Goal: Download file/media

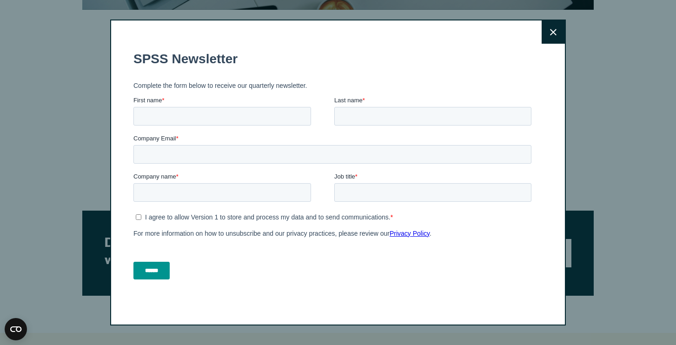
click at [554, 34] on icon at bounding box center [553, 32] width 7 height 7
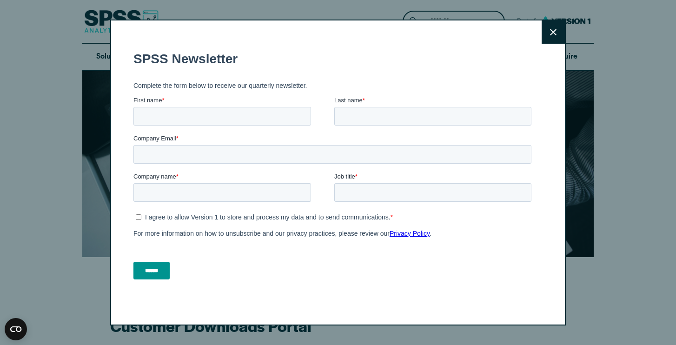
click at [555, 40] on button "Close" at bounding box center [553, 31] width 23 height 23
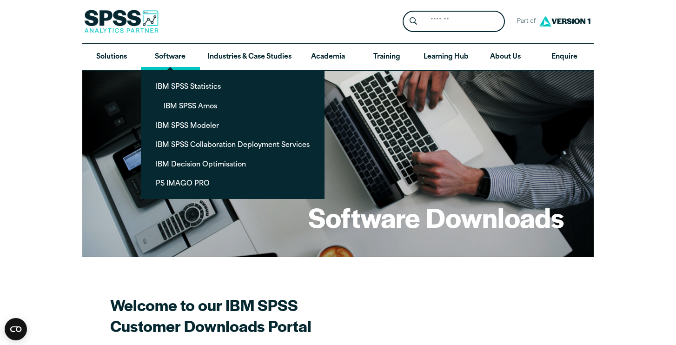
click at [165, 54] on link "Software" at bounding box center [170, 57] width 59 height 27
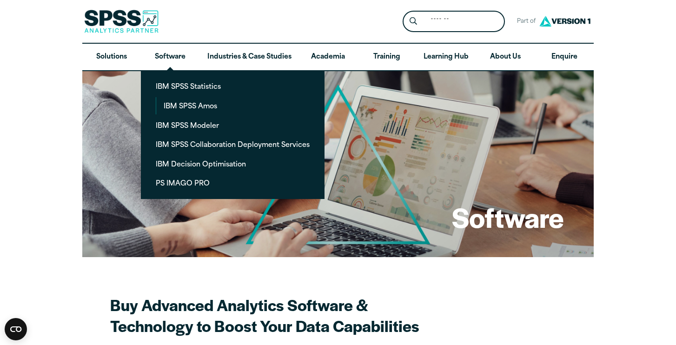
click at [165, 54] on link "Software" at bounding box center [170, 57] width 59 height 27
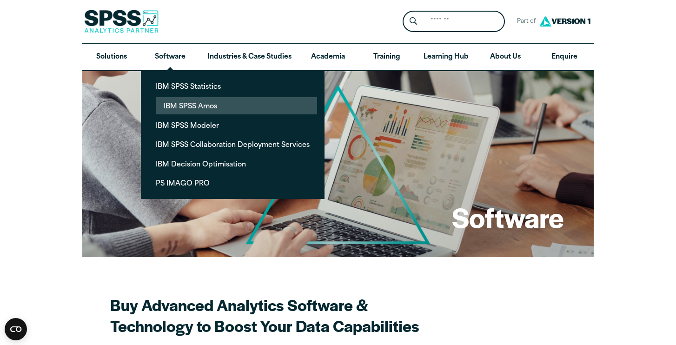
click at [178, 104] on link "IBM SPSS Amos" at bounding box center [236, 105] width 161 height 17
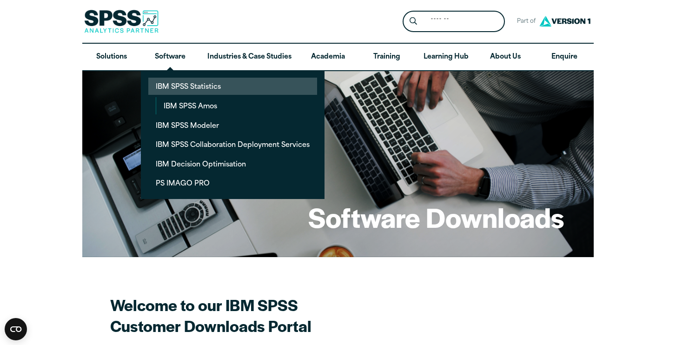
click at [192, 92] on link "IBM SPSS Statistics" at bounding box center [232, 86] width 169 height 17
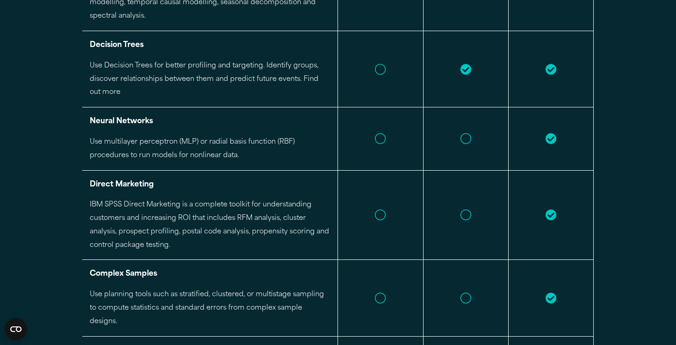
scroll to position [1929, 0]
click at [380, 134] on icon at bounding box center [380, 139] width 11 height 11
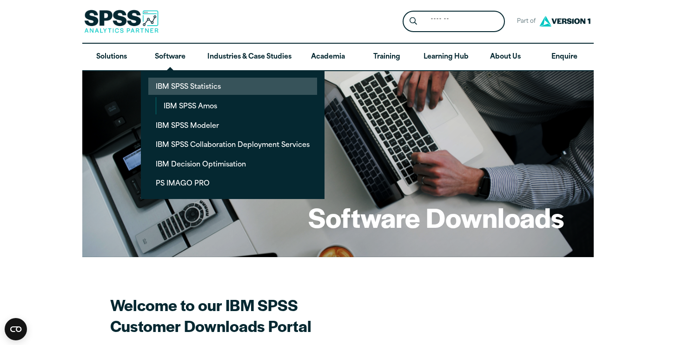
click at [173, 85] on link "IBM SPSS Statistics" at bounding box center [232, 86] width 169 height 17
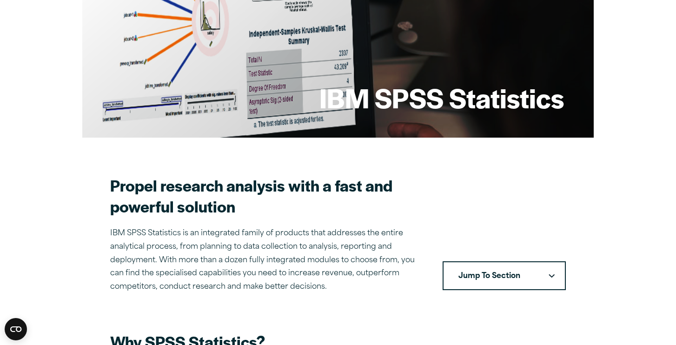
scroll to position [123, 0]
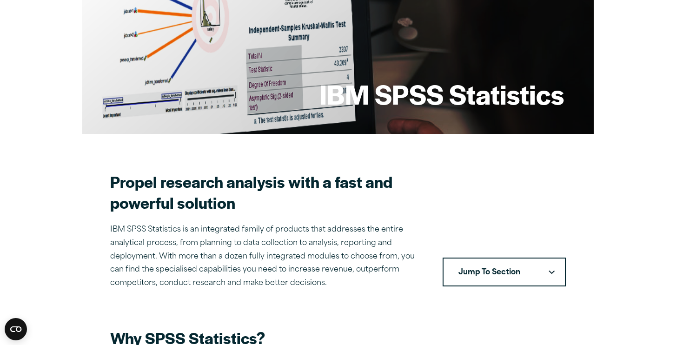
click at [501, 259] on button "Jump To Section" at bounding box center [504, 272] width 123 height 29
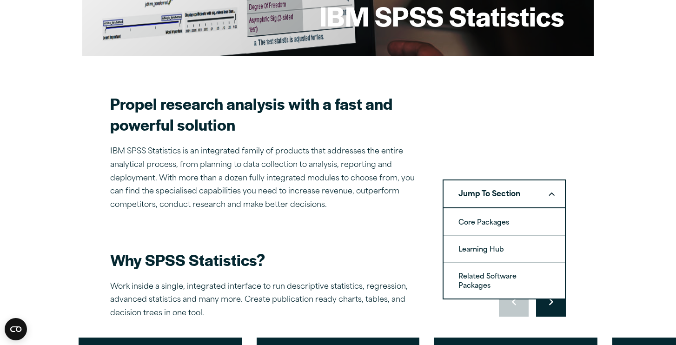
scroll to position [202, 0]
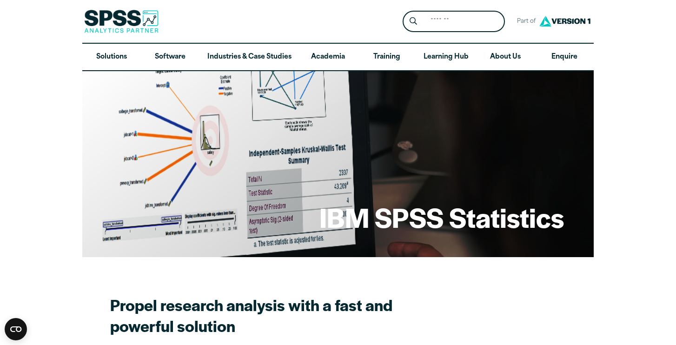
scroll to position [0, 0]
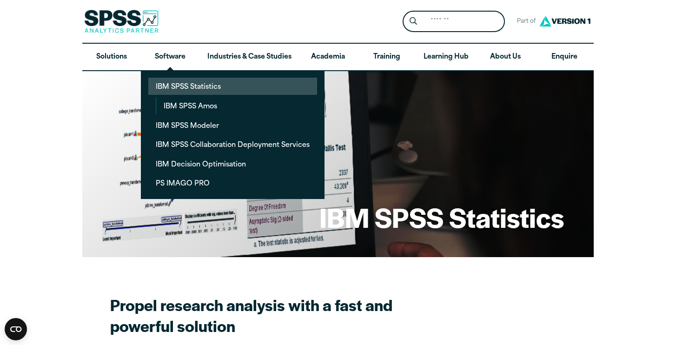
click at [182, 82] on link "IBM SPSS Statistics" at bounding box center [232, 86] width 169 height 17
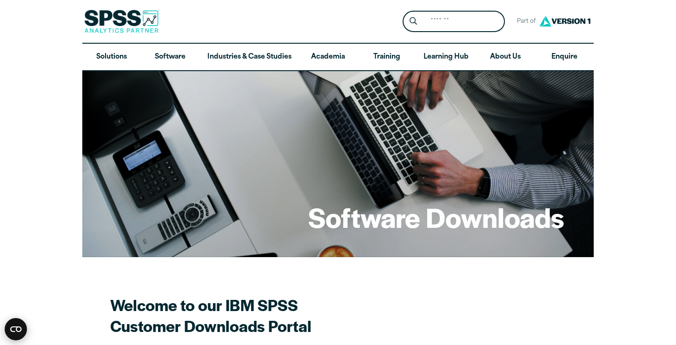
click at [25, 333] on circle "Open CMP widget" at bounding box center [16, 329] width 22 height 22
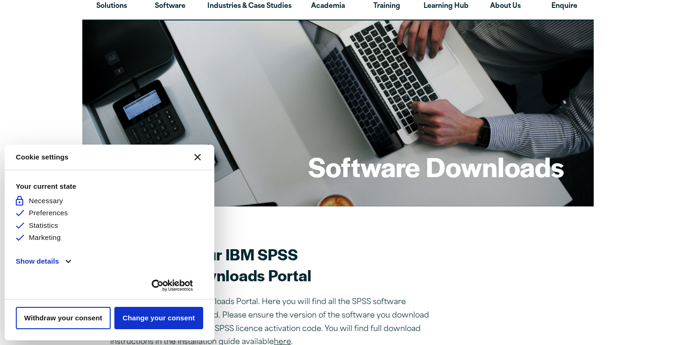
scroll to position [59, 0]
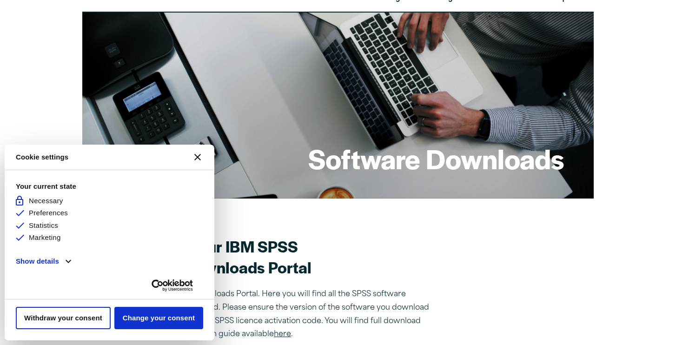
click at [31, 255] on div "Your current state Allowed and not customizable Necessary Allowed Preferences A…" at bounding box center [109, 234] width 204 height 123
click at [195, 160] on icon "Close CMP widget" at bounding box center [197, 157] width 7 height 7
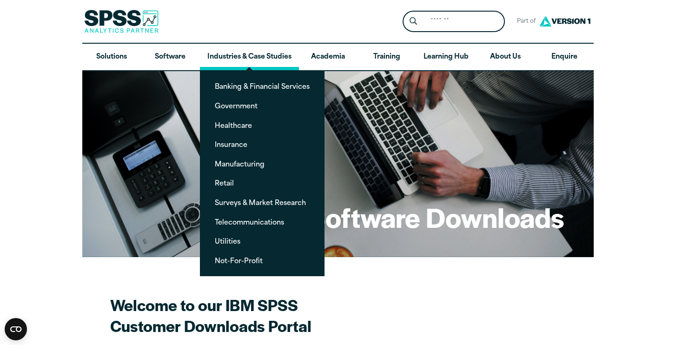
scroll to position [0, 0]
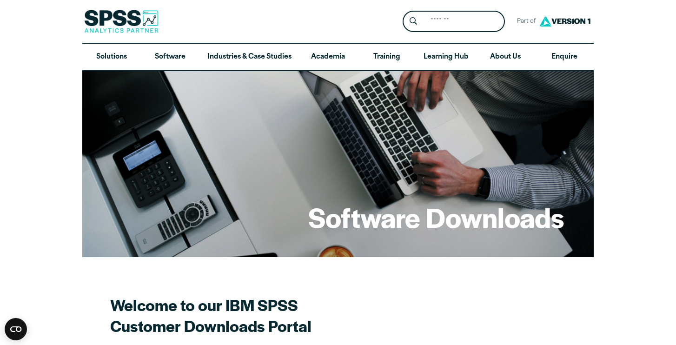
click at [559, 13] on img at bounding box center [565, 21] width 56 height 17
click at [559, 20] on img at bounding box center [565, 21] width 56 height 17
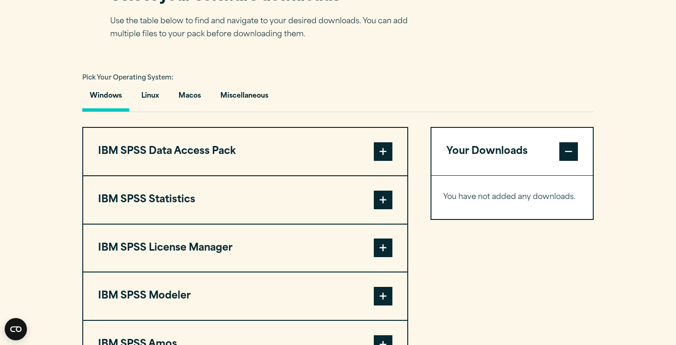
scroll to position [636, 0]
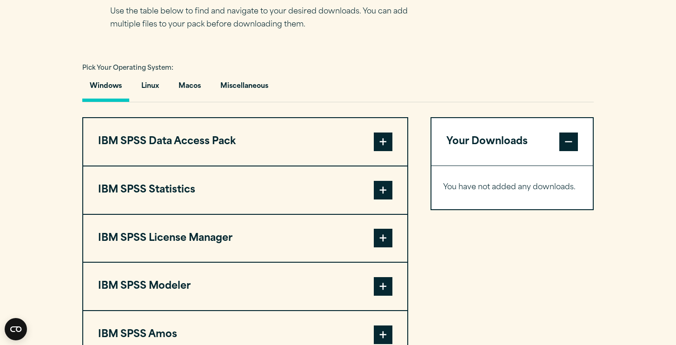
click at [393, 200] on button "IBM SPSS Statistics" at bounding box center [245, 189] width 324 height 47
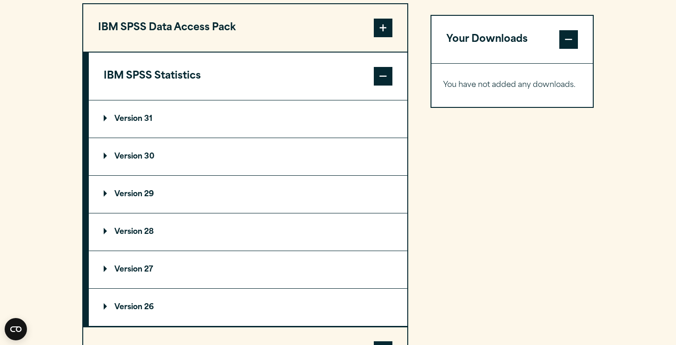
scroll to position [750, 0]
click at [142, 187] on summary "Version 29" at bounding box center [248, 193] width 318 height 37
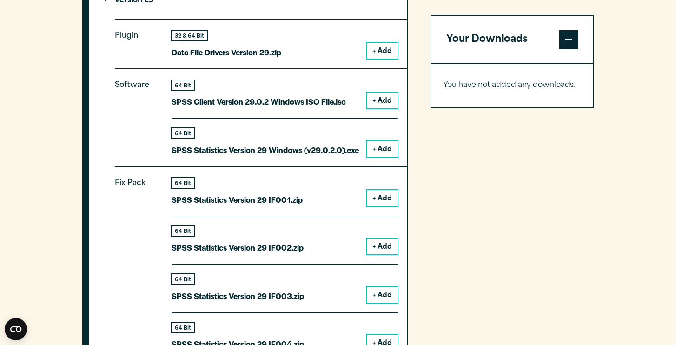
scroll to position [944, 0]
click at [380, 197] on button "+ Add" at bounding box center [382, 198] width 31 height 16
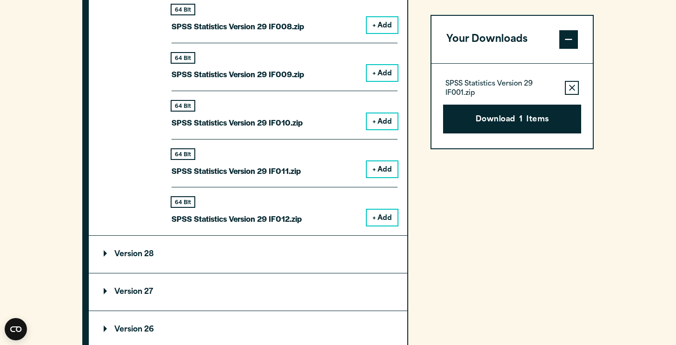
scroll to position [1472, 0]
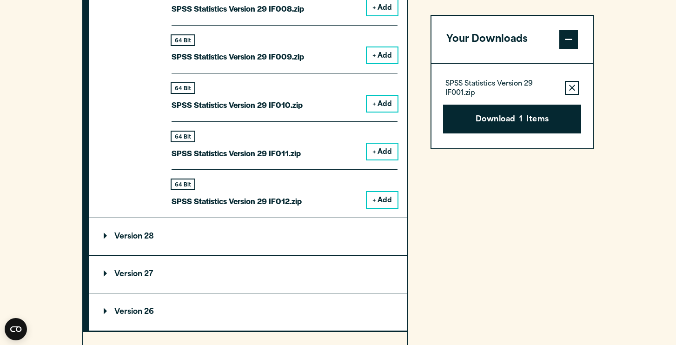
click at [142, 233] on p "Version 28" at bounding box center [129, 236] width 50 height 7
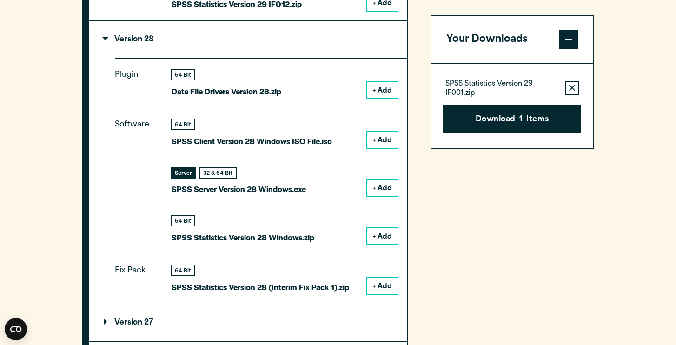
scroll to position [1609, 0]
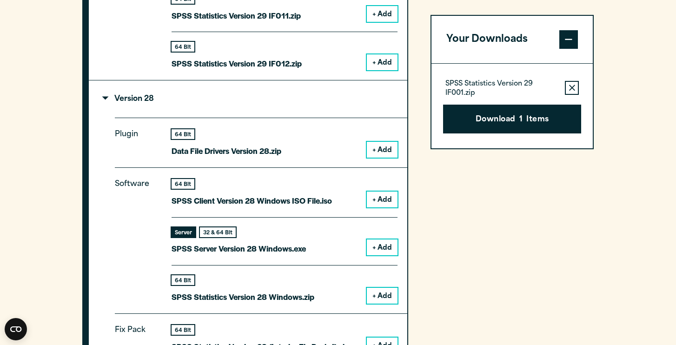
click at [134, 95] on p "Version 28" at bounding box center [129, 98] width 50 height 7
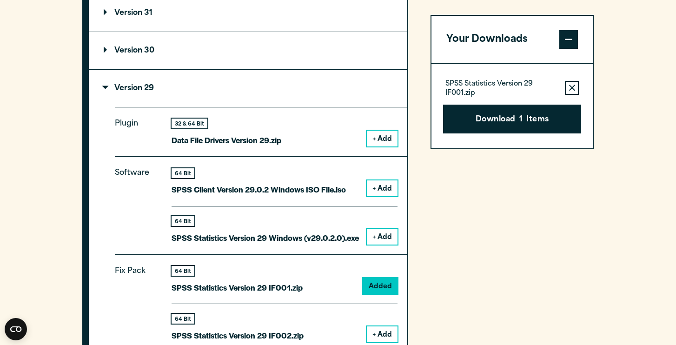
scroll to position [826, 0]
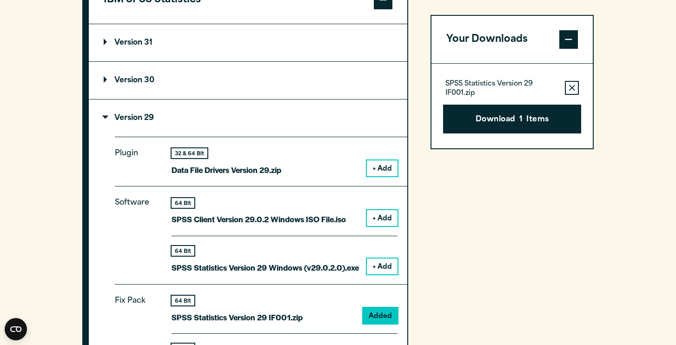
click at [145, 117] on p "Version 29" at bounding box center [129, 117] width 50 height 7
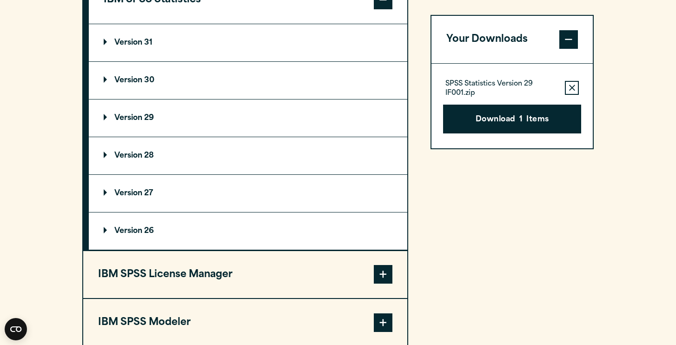
click at [145, 81] on p "Version 30" at bounding box center [129, 80] width 51 height 7
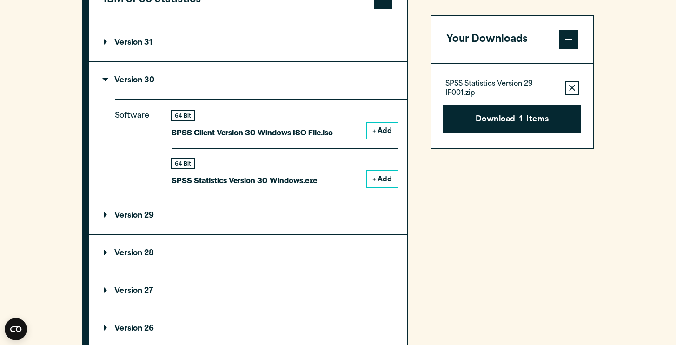
click at [145, 81] on p "Version 30" at bounding box center [129, 80] width 51 height 7
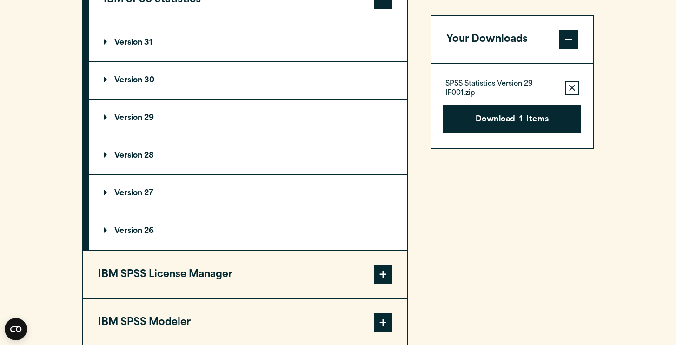
click at [144, 36] on summary "Version 31" at bounding box center [248, 42] width 318 height 37
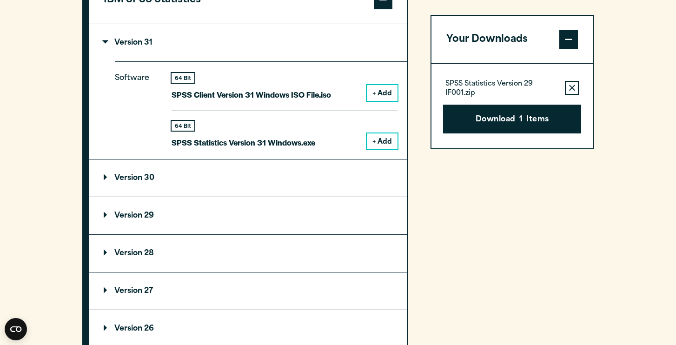
click at [144, 36] on summary "Version 31" at bounding box center [248, 42] width 318 height 37
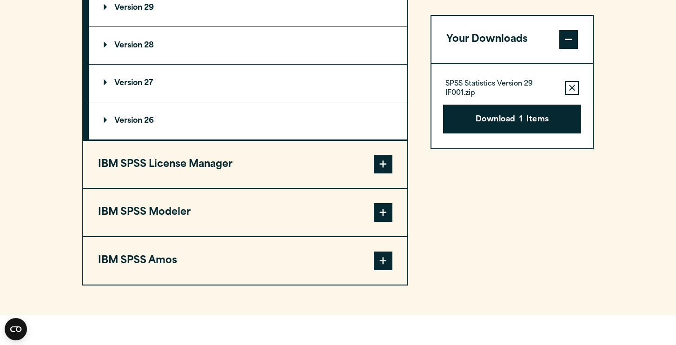
scroll to position [944, 0]
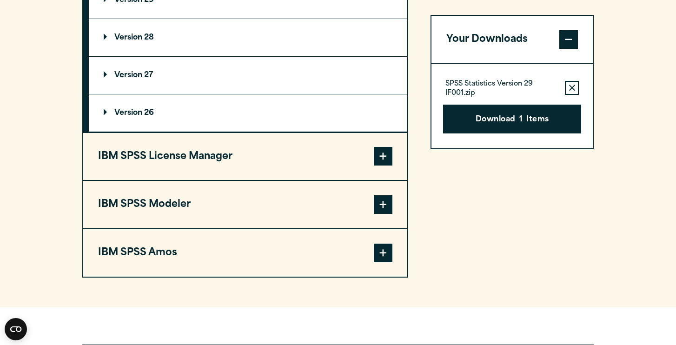
click at [381, 255] on span at bounding box center [383, 253] width 19 height 19
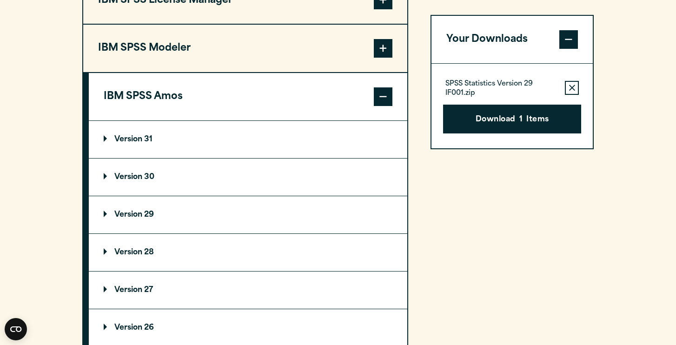
scroll to position [873, 0]
click at [124, 215] on p "Version 29" at bounding box center [129, 215] width 50 height 7
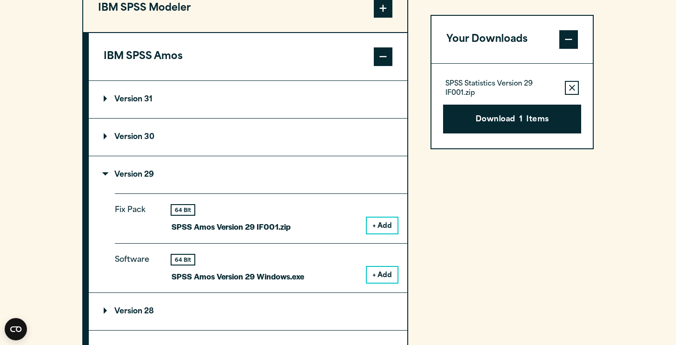
scroll to position [915, 0]
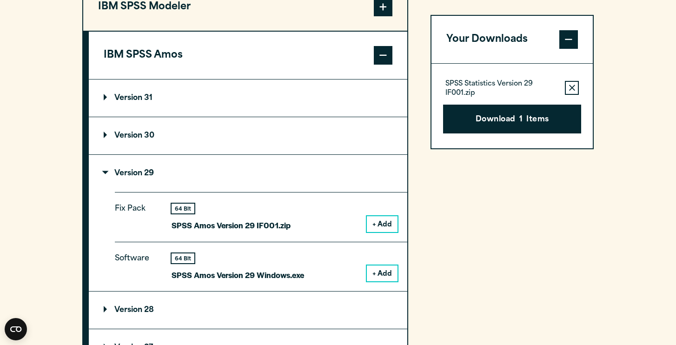
click at [144, 170] on p "Version 29" at bounding box center [129, 173] width 50 height 7
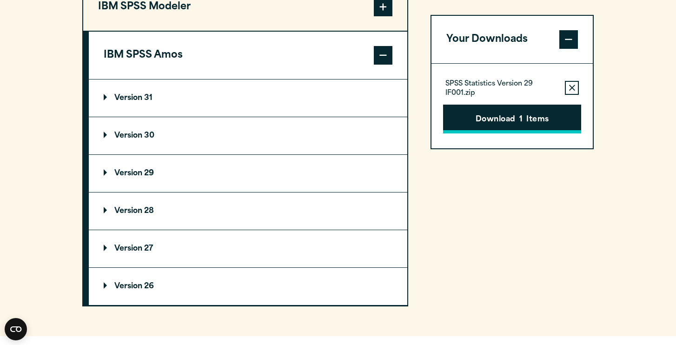
click at [546, 114] on button "Download 1 Items" at bounding box center [512, 119] width 138 height 29
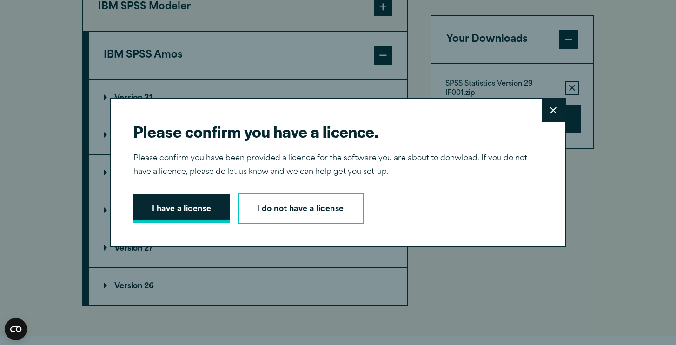
click at [200, 209] on button "I have a license" at bounding box center [181, 208] width 97 height 29
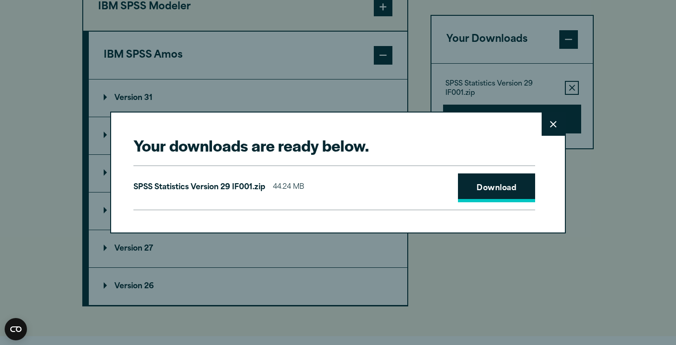
click at [518, 187] on link "Download" at bounding box center [496, 187] width 77 height 29
click at [546, 129] on button "Close" at bounding box center [553, 123] width 23 height 23
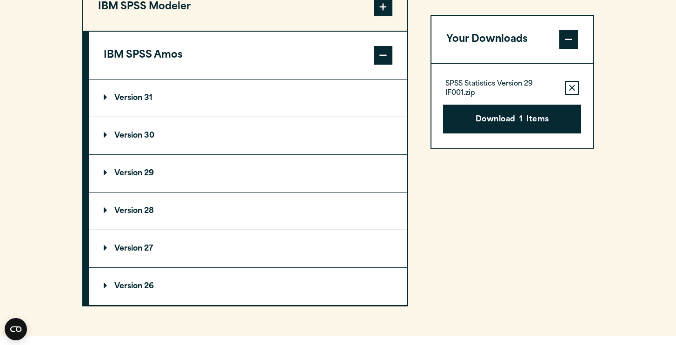
click at [573, 86] on icon "button" at bounding box center [572, 88] width 6 height 6
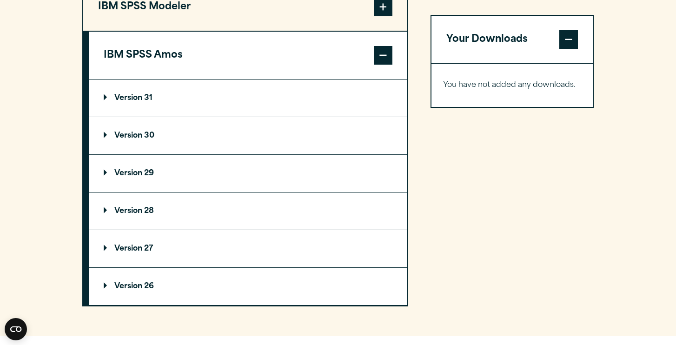
click at [551, 45] on button "Your Downloads" at bounding box center [511, 39] width 161 height 47
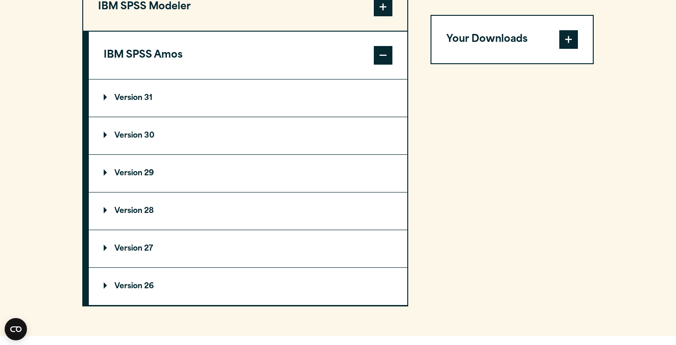
click at [551, 45] on button "Your Downloads" at bounding box center [511, 39] width 161 height 47
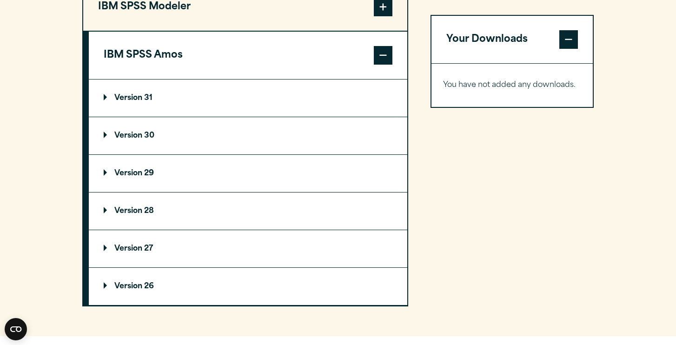
click at [373, 60] on button "IBM SPSS Amos" at bounding box center [248, 55] width 318 height 47
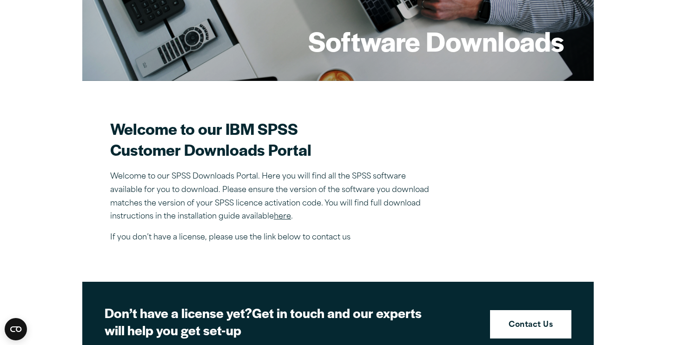
scroll to position [178, 0]
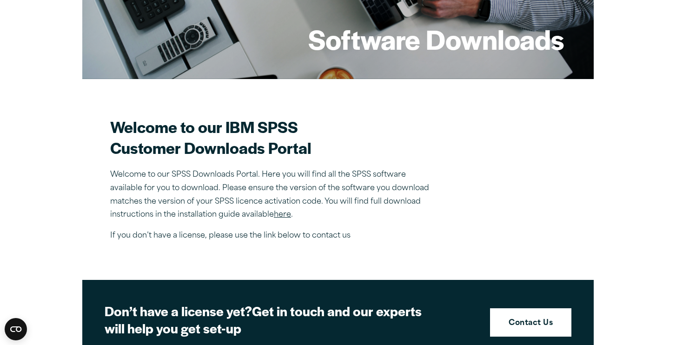
click at [279, 216] on link "here" at bounding box center [282, 214] width 17 height 7
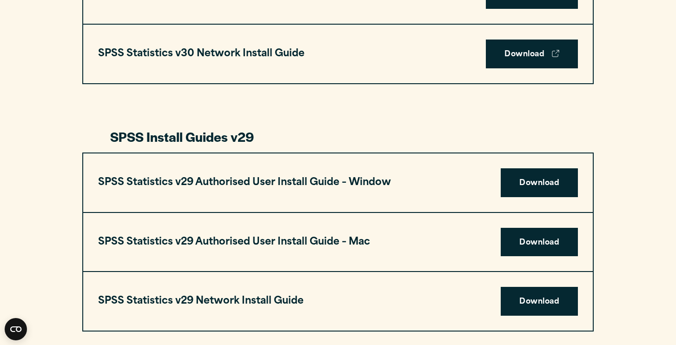
scroll to position [814, 0]
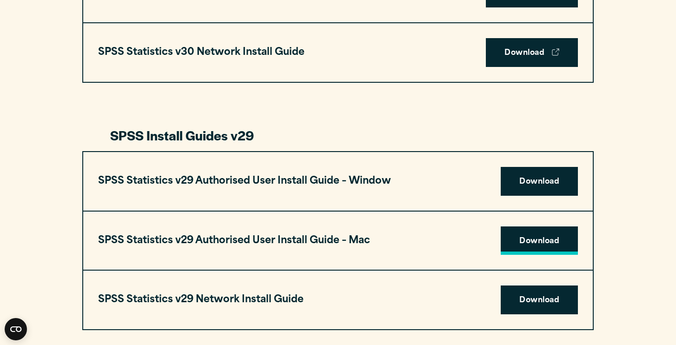
click at [511, 236] on link "Download" at bounding box center [539, 240] width 77 height 29
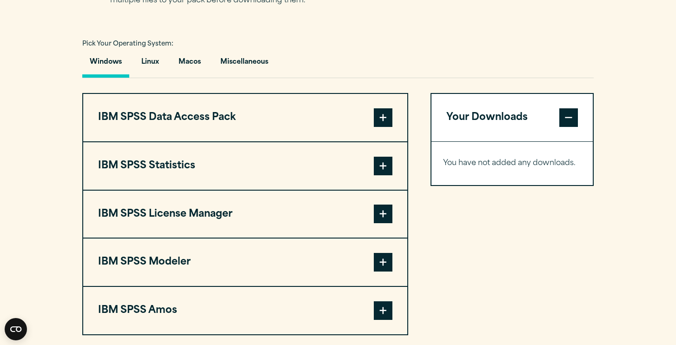
scroll to position [680, 0]
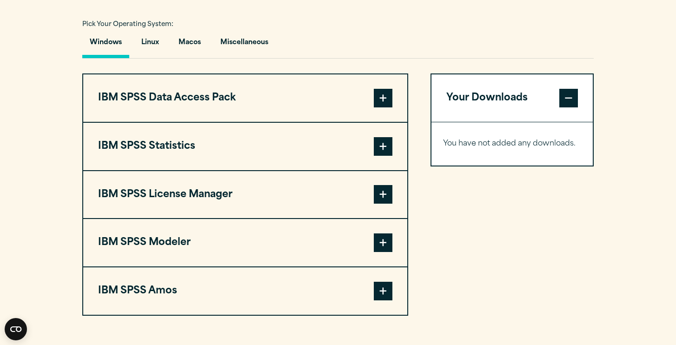
click at [382, 154] on span at bounding box center [383, 146] width 19 height 19
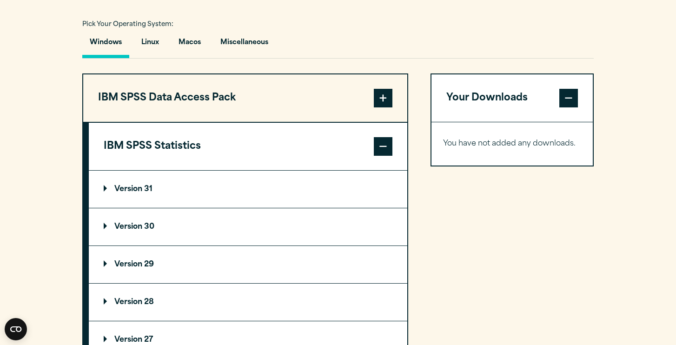
scroll to position [732, 0]
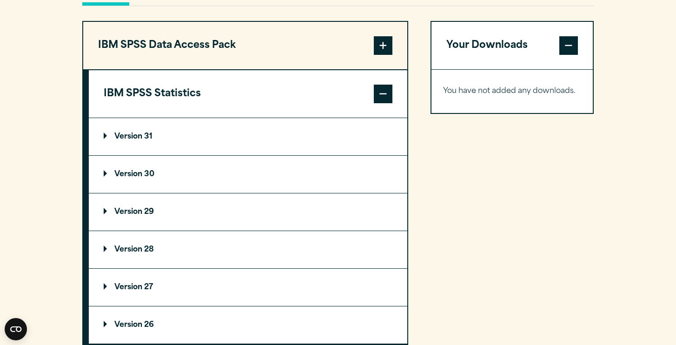
click at [120, 210] on p "Version 29" at bounding box center [129, 211] width 50 height 7
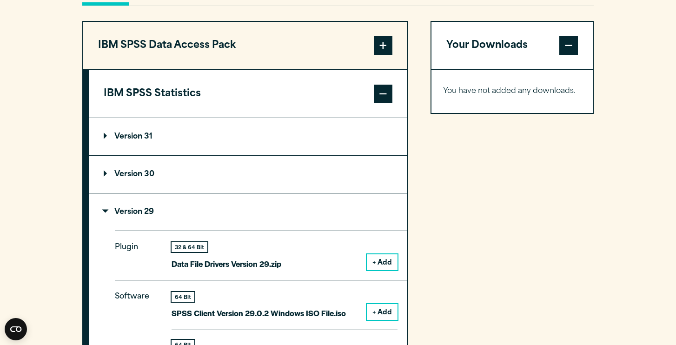
click at [160, 167] on summary "Version 30" at bounding box center [248, 174] width 318 height 37
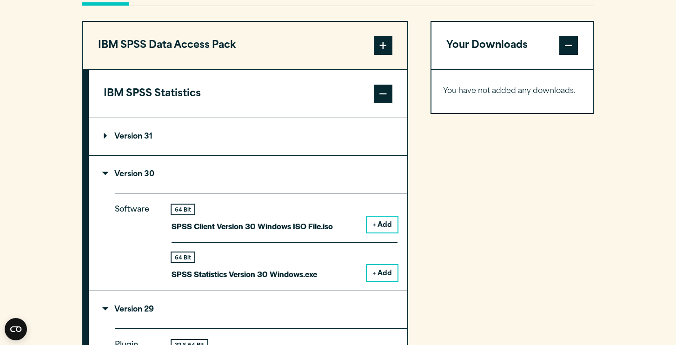
click at [167, 125] on summary "Version 31" at bounding box center [248, 136] width 318 height 37
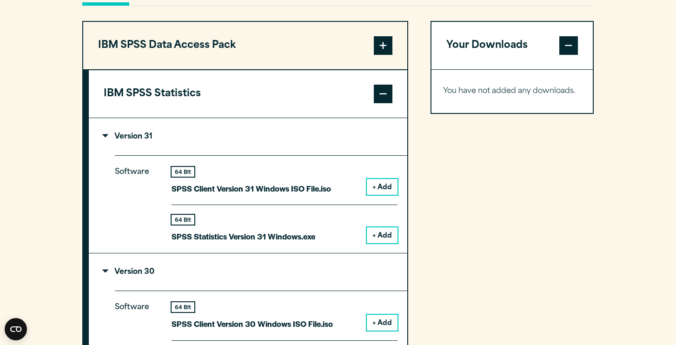
click at [167, 125] on summary "Version 31" at bounding box center [248, 136] width 318 height 37
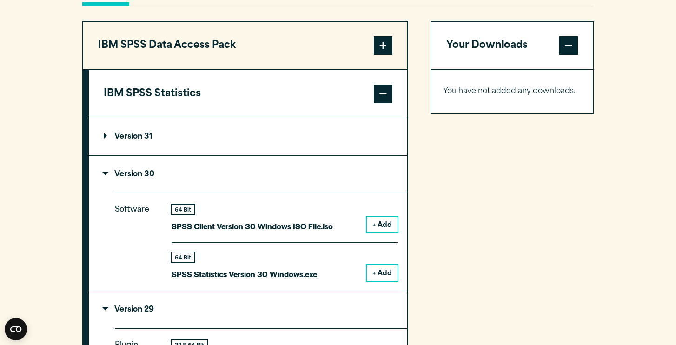
click at [167, 125] on summary "Version 31" at bounding box center [248, 136] width 318 height 37
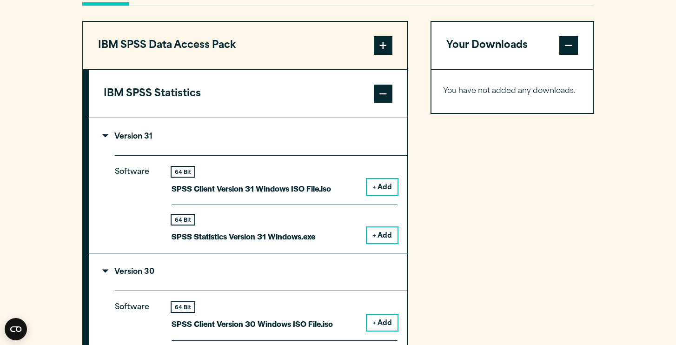
click at [167, 125] on summary "Version 31" at bounding box center [248, 136] width 318 height 37
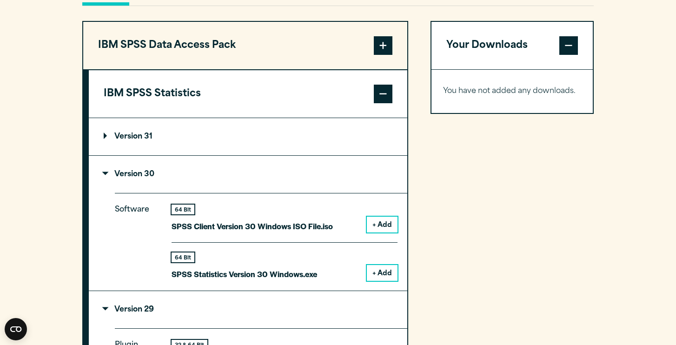
click at [163, 172] on summary "Version 30" at bounding box center [248, 174] width 318 height 37
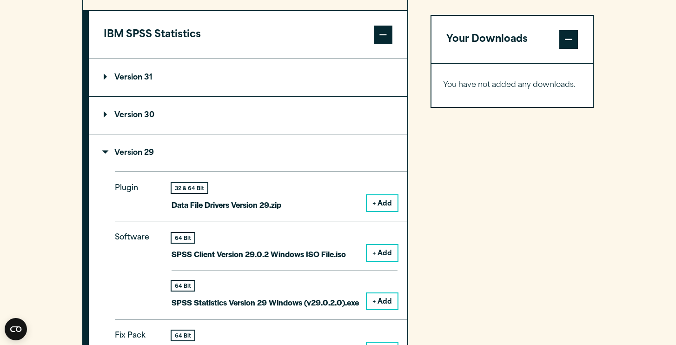
scroll to position [818, 0]
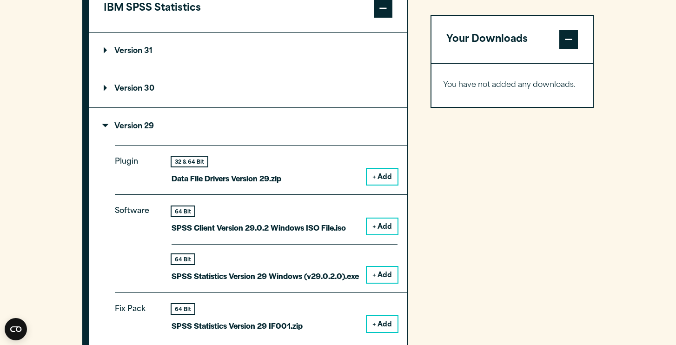
click at [143, 134] on summary "Version 29" at bounding box center [248, 126] width 318 height 37
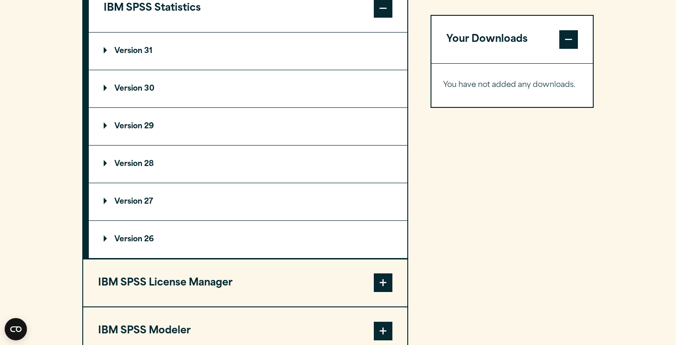
click at [140, 163] on p "Version 28" at bounding box center [129, 163] width 50 height 7
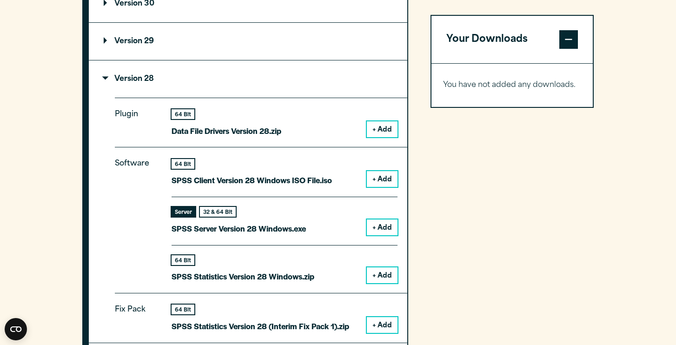
scroll to position [886, 0]
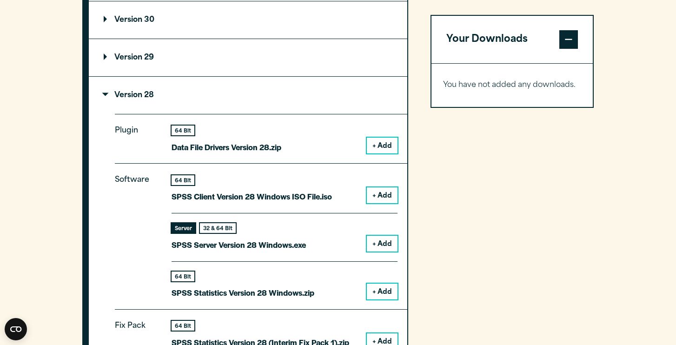
click at [143, 97] on p "Version 28" at bounding box center [129, 95] width 50 height 7
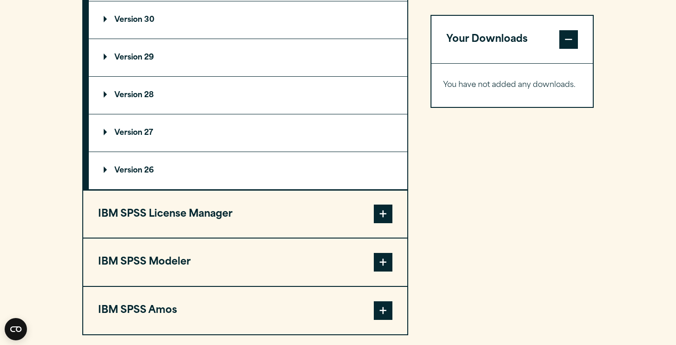
click at [143, 134] on p "Version 27" at bounding box center [128, 132] width 49 height 7
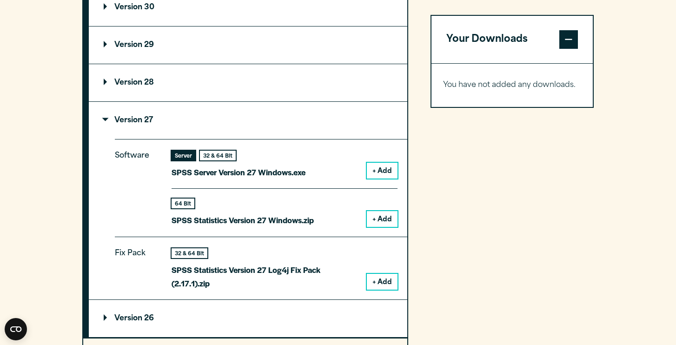
scroll to position [898, 0]
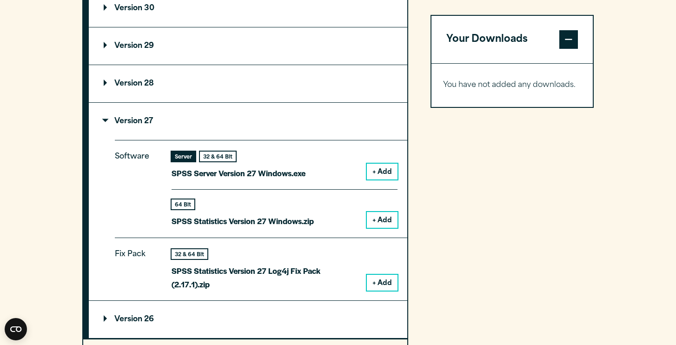
click at [144, 112] on summary "Version 27" at bounding box center [248, 121] width 318 height 37
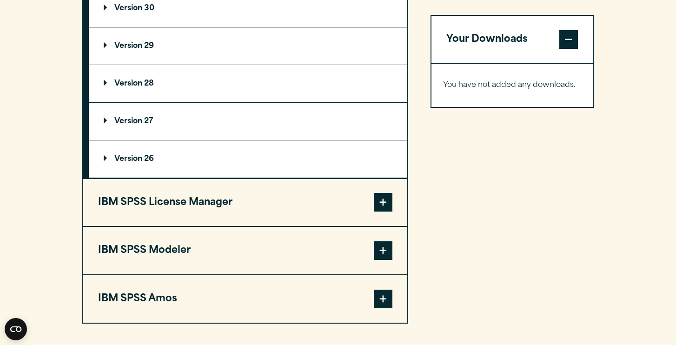
click at [138, 152] on summary "Version 26" at bounding box center [248, 158] width 318 height 37
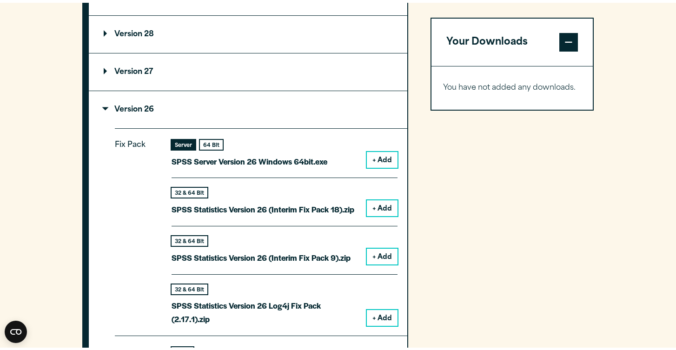
scroll to position [950, 0]
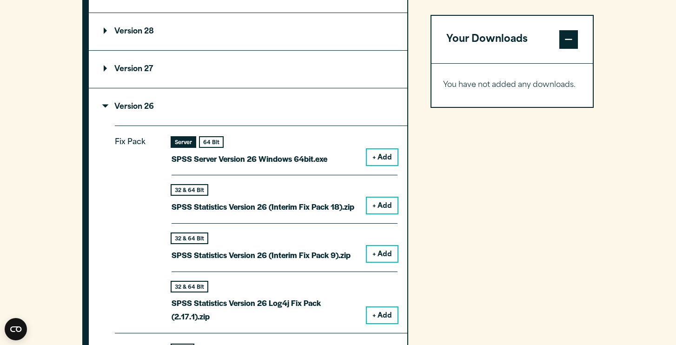
click at [135, 99] on summary "Version 26" at bounding box center [248, 106] width 318 height 37
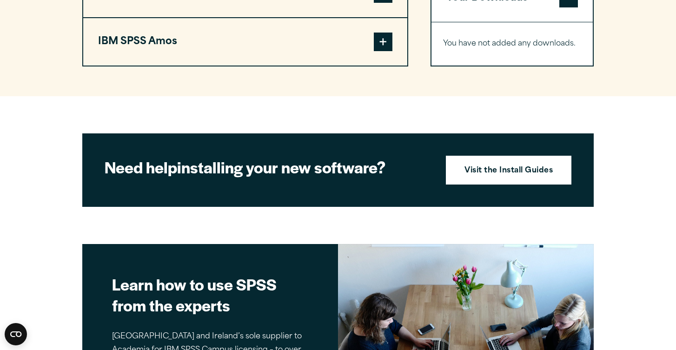
scroll to position [1158, 0]
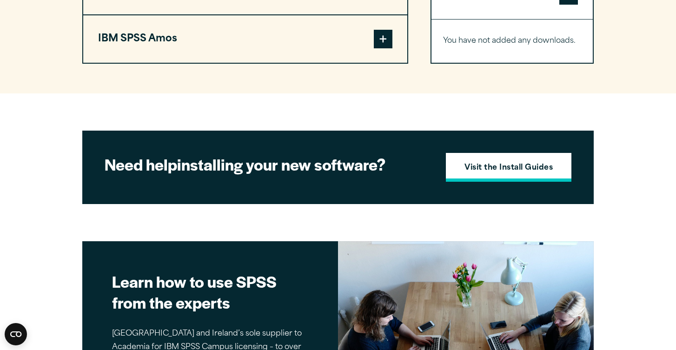
click at [469, 171] on strong "Visit the Install Guides" at bounding box center [508, 168] width 88 height 12
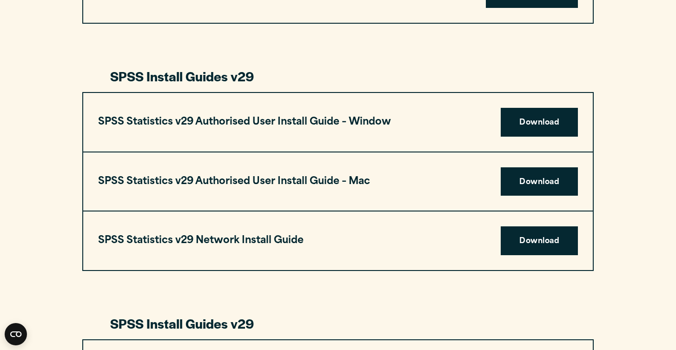
scroll to position [875, 0]
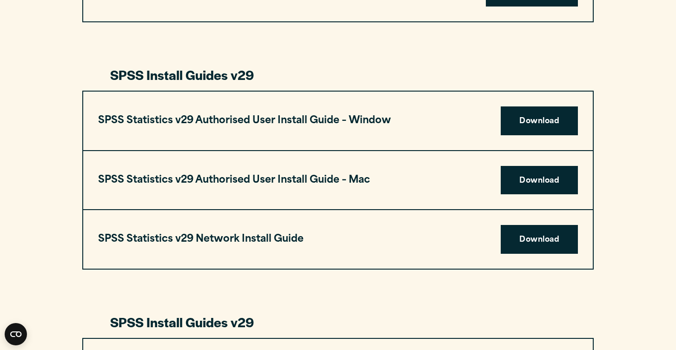
click at [587, 180] on div "SPSS Statistics v29 Authorised User Install Guide – Mac Download" at bounding box center [337, 180] width 509 height 59
click at [517, 174] on link "Download" at bounding box center [539, 180] width 77 height 29
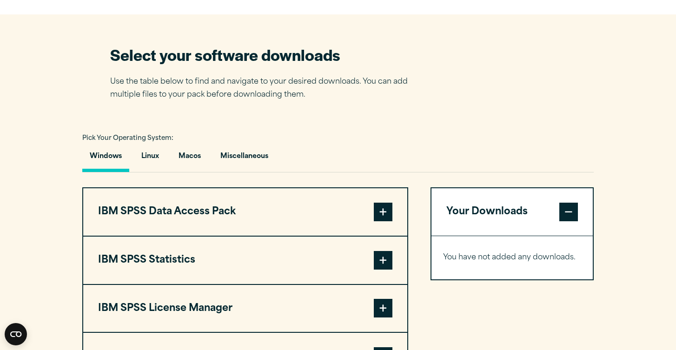
scroll to position [566, 0]
click at [384, 206] on span at bounding box center [383, 211] width 19 height 19
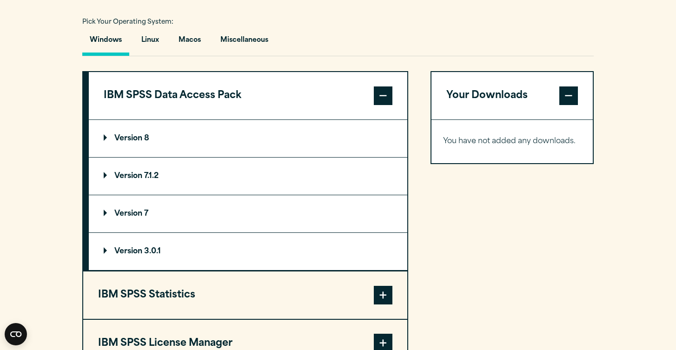
scroll to position [682, 0]
click at [192, 137] on summary "Version 8" at bounding box center [248, 138] width 318 height 37
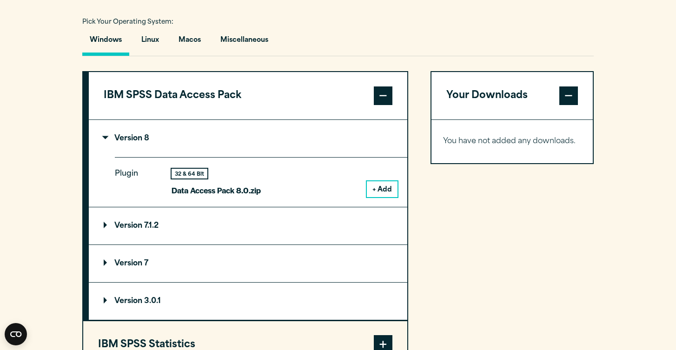
click at [192, 137] on summary "Version 8" at bounding box center [248, 138] width 318 height 37
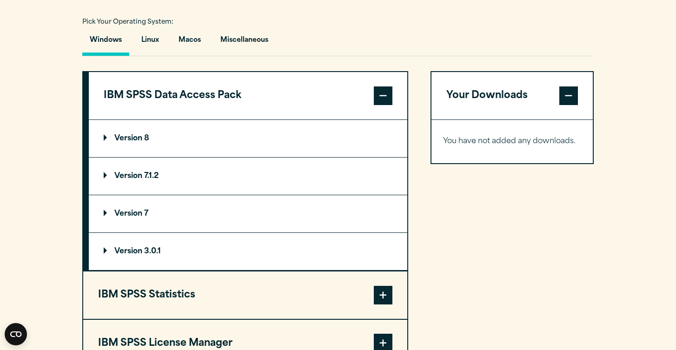
click at [375, 93] on span at bounding box center [383, 95] width 19 height 19
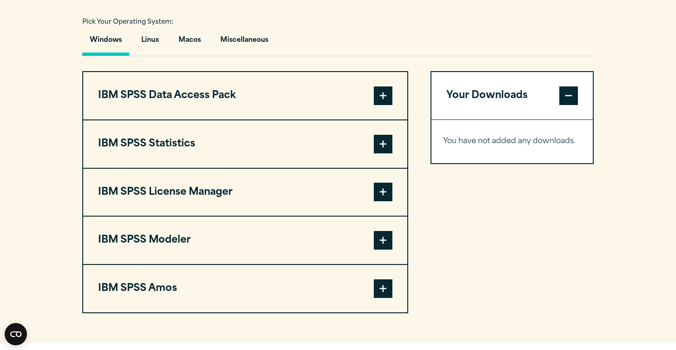
click at [295, 134] on button "IBM SPSS Statistics" at bounding box center [245, 143] width 324 height 47
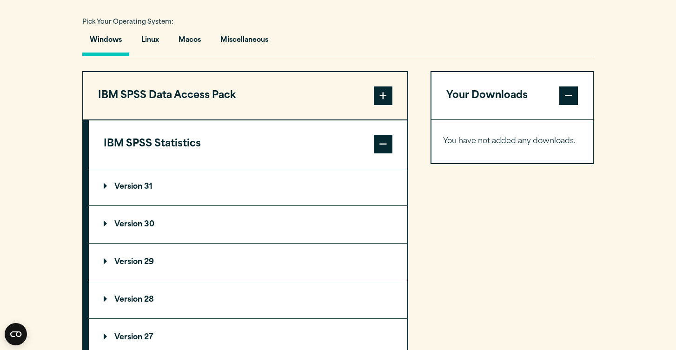
click at [295, 134] on button "IBM SPSS Statistics" at bounding box center [248, 143] width 318 height 47
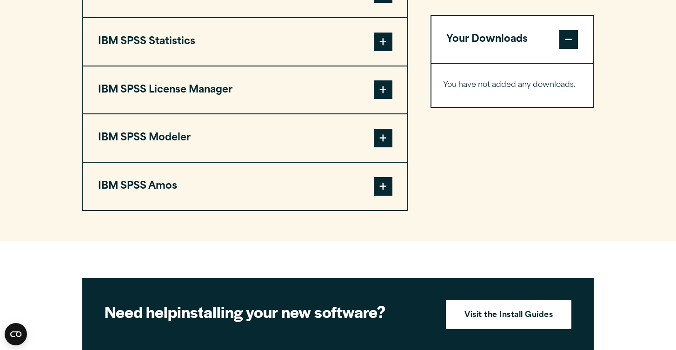
scroll to position [784, 0]
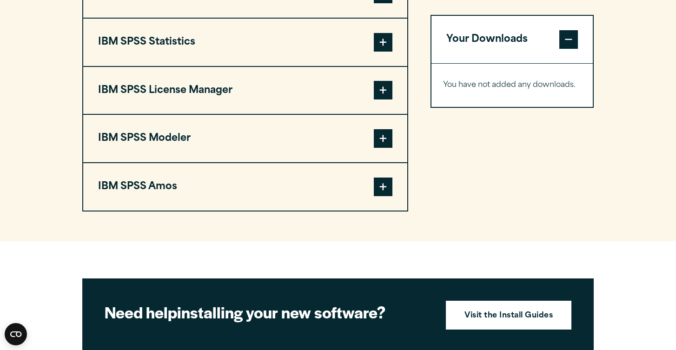
click at [244, 177] on button "IBM SPSS Amos" at bounding box center [245, 186] width 324 height 47
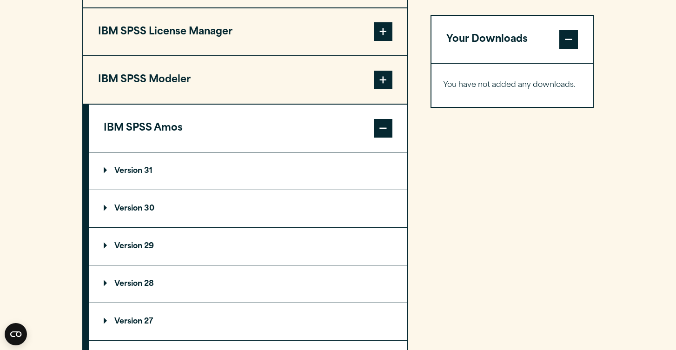
scroll to position [865, 0]
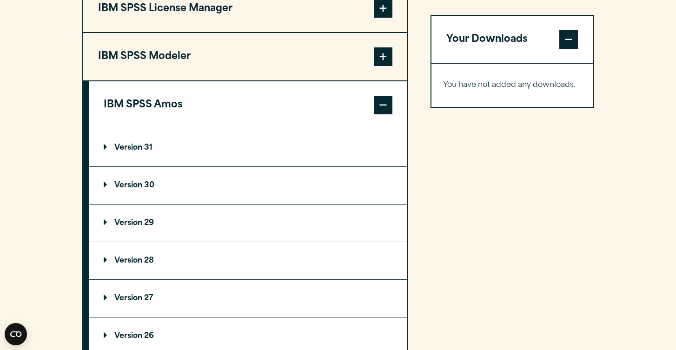
click at [152, 213] on summary "Version 29" at bounding box center [248, 223] width 318 height 37
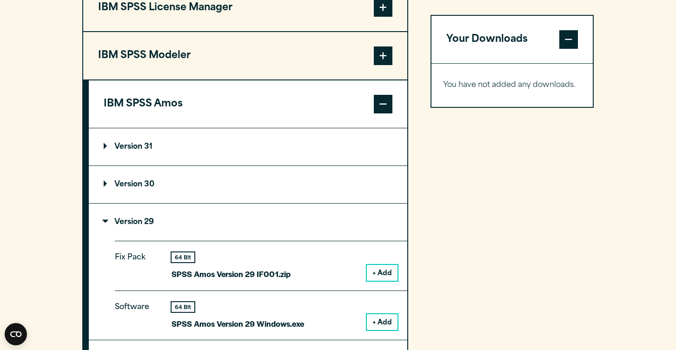
scroll to position [866, 0]
click at [138, 213] on summary "Version 29" at bounding box center [248, 222] width 318 height 37
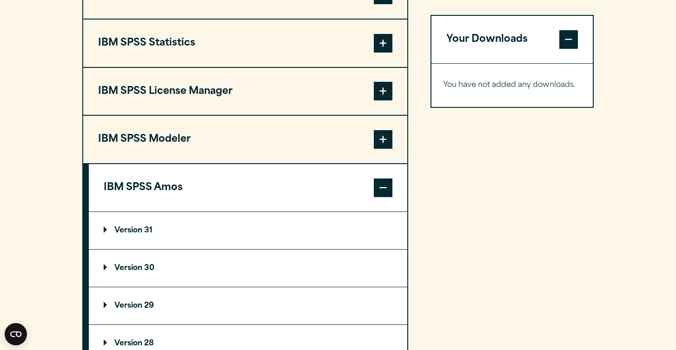
scroll to position [783, 0]
click at [193, 167] on button "IBM SPSS Amos" at bounding box center [248, 187] width 318 height 47
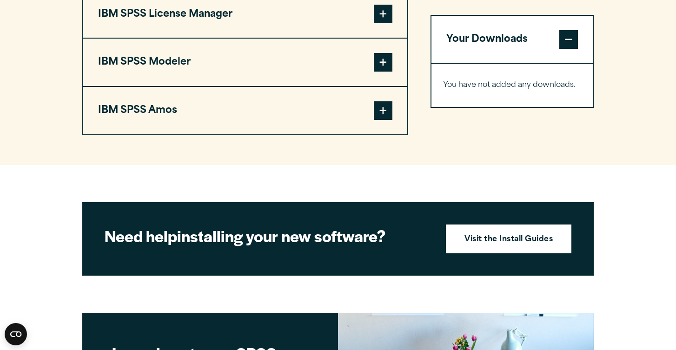
scroll to position [923, 0]
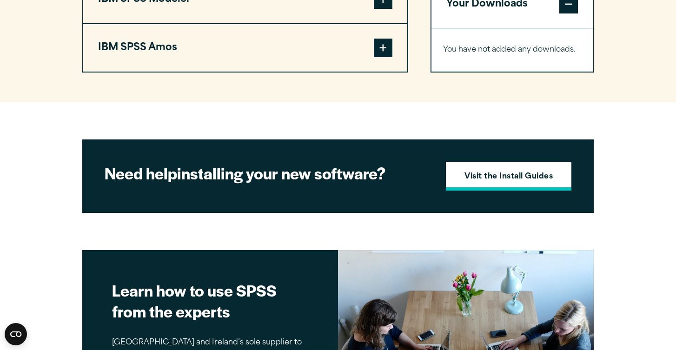
click at [488, 183] on link "Visit the Install Guides" at bounding box center [509, 176] width 126 height 29
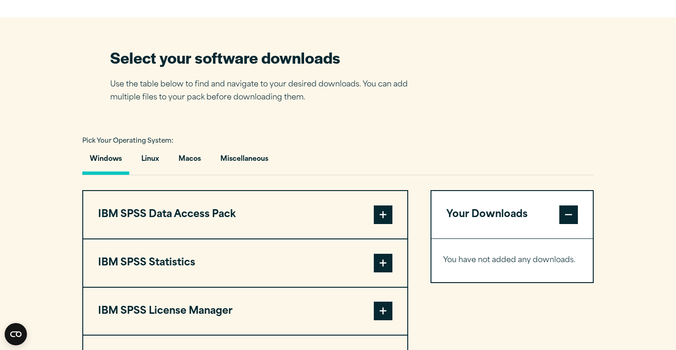
scroll to position [562, 0]
click at [193, 155] on button "Macos" at bounding box center [189, 162] width 37 height 26
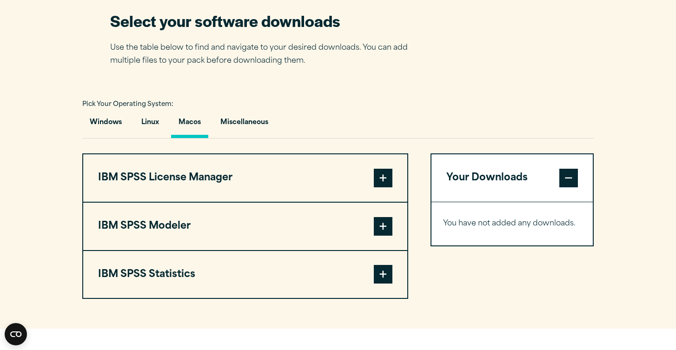
scroll to position [601, 0]
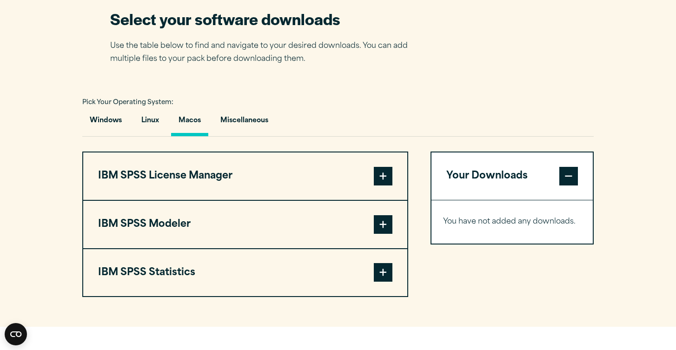
click at [208, 277] on button "IBM SPSS Statistics" at bounding box center [245, 272] width 324 height 47
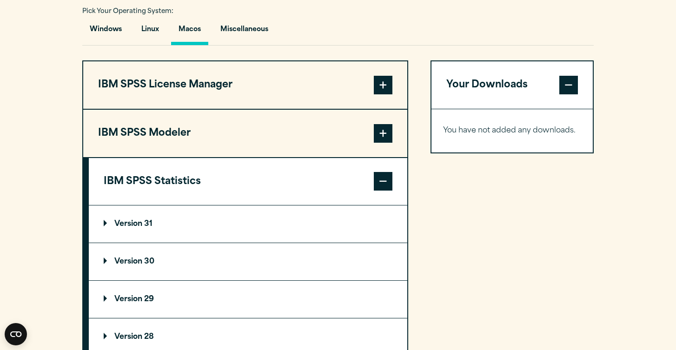
scroll to position [724, 0]
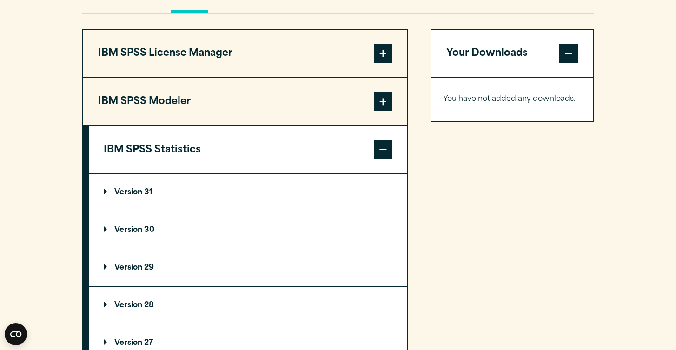
click at [154, 271] on p "Version 29" at bounding box center [129, 267] width 50 height 7
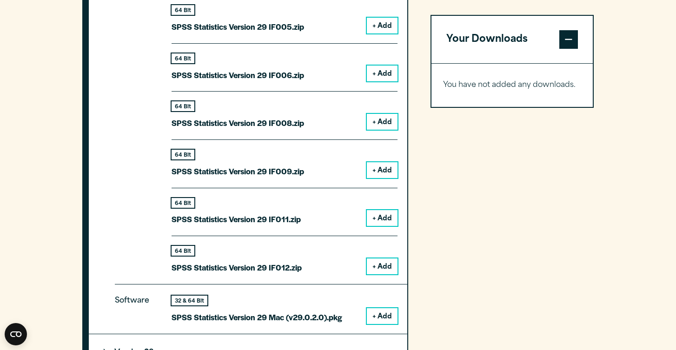
scroll to position [1163, 0]
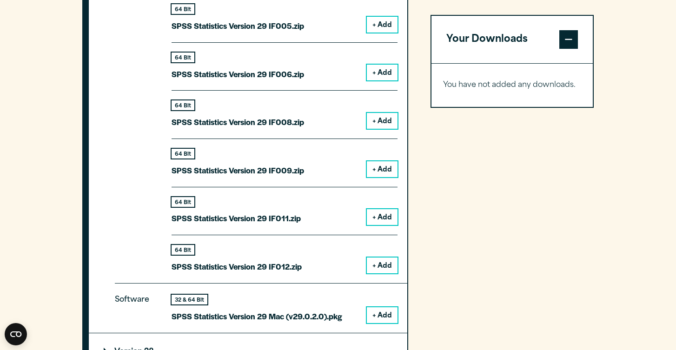
click at [380, 310] on button "+ Add" at bounding box center [382, 315] width 31 height 16
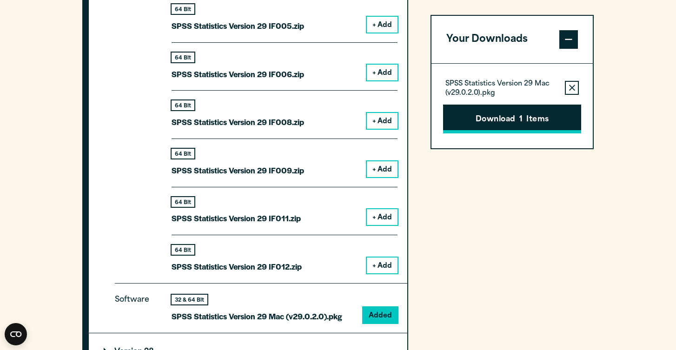
click at [519, 115] on span "1" at bounding box center [520, 120] width 3 height 12
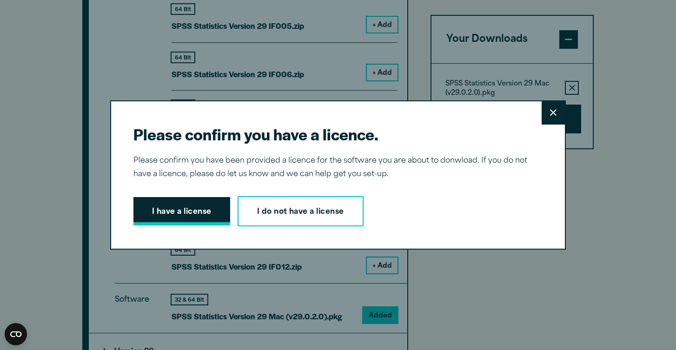
click at [204, 202] on button "I have a license" at bounding box center [181, 211] width 97 height 29
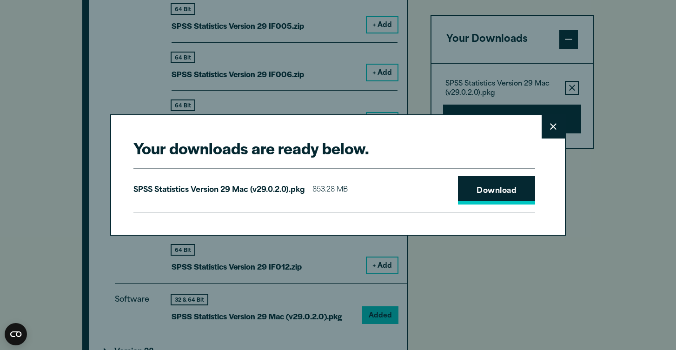
click at [462, 185] on link "Download" at bounding box center [496, 190] width 77 height 29
drag, startPoint x: 469, startPoint y: 342, endPoint x: 309, endPoint y: 288, distance: 169.6
click at [309, 288] on div "Your downloads are ready below. Close SPSS Statistics Version 29 Mac (v29.0.2.0…" at bounding box center [338, 175] width 676 height 350
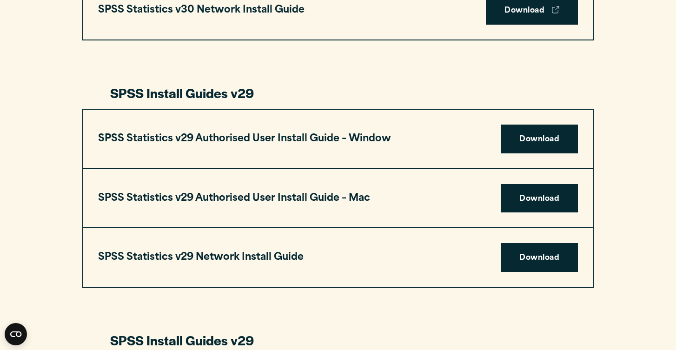
scroll to position [857, 0]
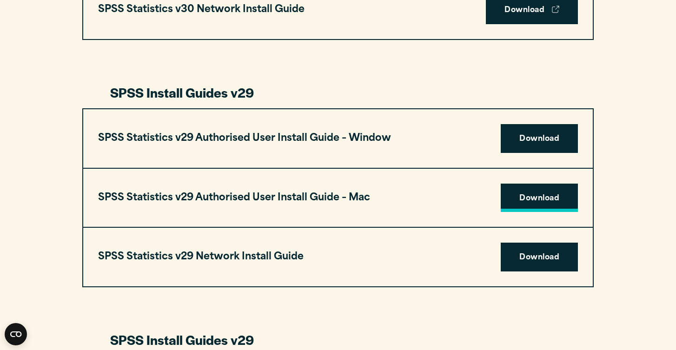
click at [547, 206] on link "Download" at bounding box center [539, 198] width 77 height 29
